Goal: Task Accomplishment & Management: Use online tool/utility

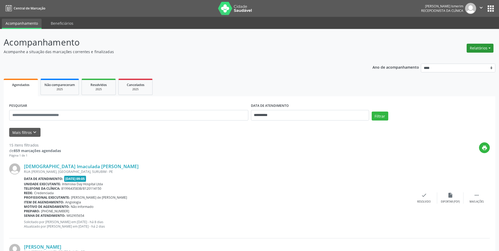
click at [488, 44] on button "Relatórios" at bounding box center [480, 48] width 27 height 9
click at [453, 61] on link "Agendamentos" at bounding box center [465, 59] width 57 height 7
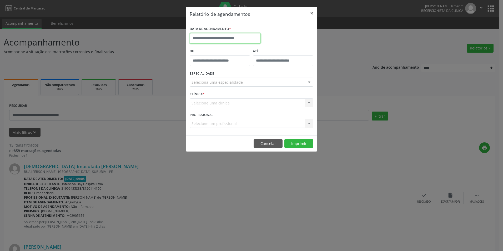
click at [215, 39] on input "text" at bounding box center [225, 38] width 71 height 11
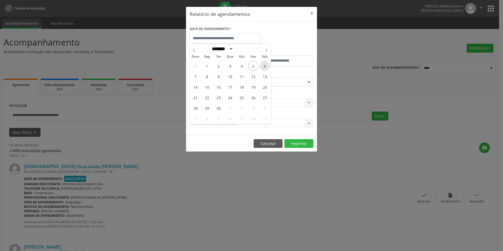
click at [265, 67] on span "6" at bounding box center [265, 66] width 10 height 10
type input "**********"
click at [265, 67] on span "6" at bounding box center [265, 66] width 10 height 10
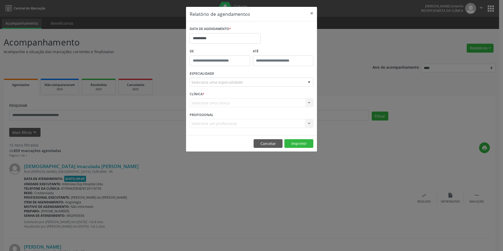
click at [258, 81] on div "Seleciona uma especialidade" at bounding box center [252, 82] width 124 height 9
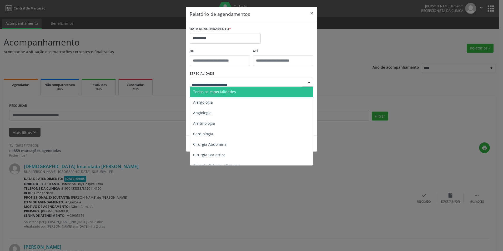
click at [245, 94] on span "Todas as especialidades" at bounding box center [252, 92] width 124 height 11
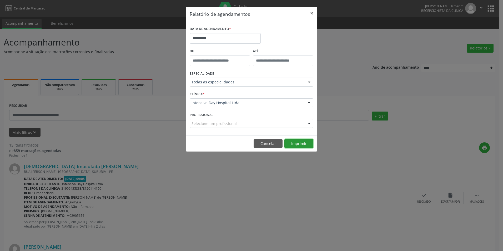
click at [298, 146] on button "Imprimir" at bounding box center [298, 143] width 29 height 9
click at [416, 160] on div "**********" at bounding box center [251, 125] width 503 height 251
click at [312, 14] on button "×" at bounding box center [311, 13] width 11 height 13
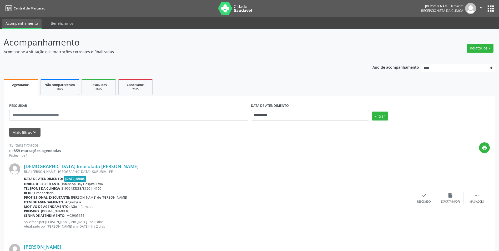
click at [348, 158] on div "Messias Imaculada Costa da Silva RUA ESTELA MOTA, SAO SEBASTIANO, SURUBIM - PE …" at bounding box center [249, 198] width 480 height 80
click at [477, 45] on button "Relatórios" at bounding box center [480, 48] width 27 height 9
click at [462, 58] on link "Agendamentos" at bounding box center [465, 59] width 57 height 7
select select "*"
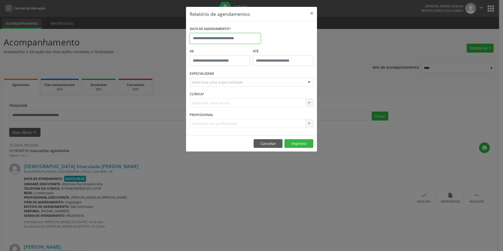
click at [201, 37] on input "text" at bounding box center [225, 38] width 71 height 11
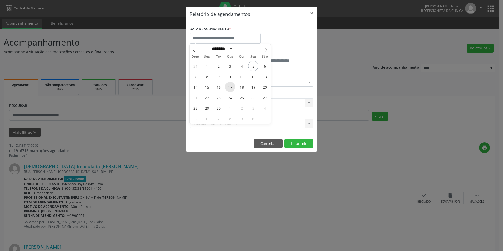
click at [229, 87] on span "17" at bounding box center [230, 87] width 10 height 10
type input "**********"
click at [229, 88] on span "17" at bounding box center [230, 87] width 10 height 10
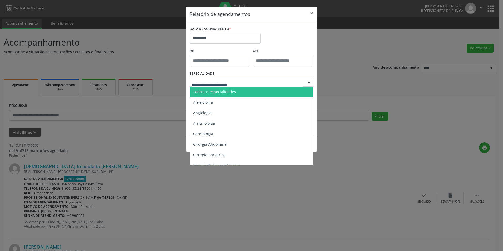
click at [234, 94] on span "Todas as especialidades" at bounding box center [252, 92] width 124 height 11
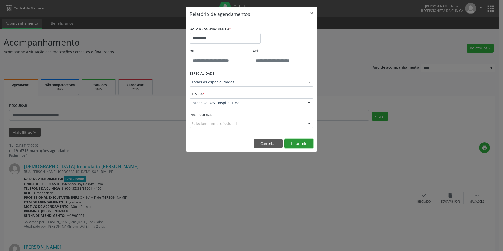
click at [306, 145] on button "Imprimir" at bounding box center [298, 143] width 29 height 9
